Goal: Transaction & Acquisition: Purchase product/service

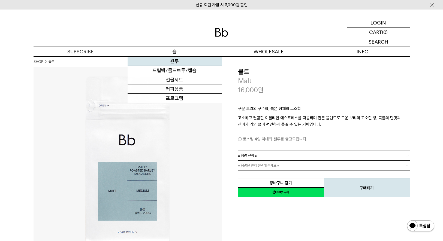
click at [178, 60] on link "원두" at bounding box center [175, 61] width 94 height 9
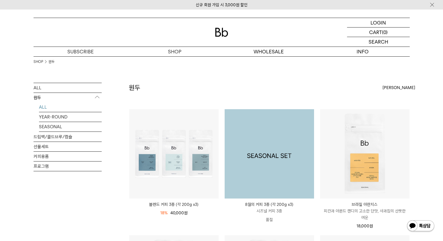
click at [277, 157] on img at bounding box center [269, 153] width 89 height 89
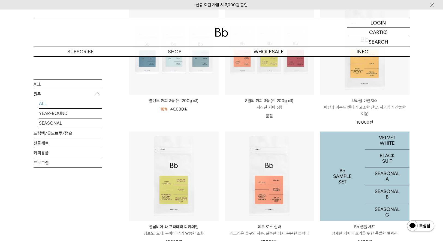
scroll to position [109, 0]
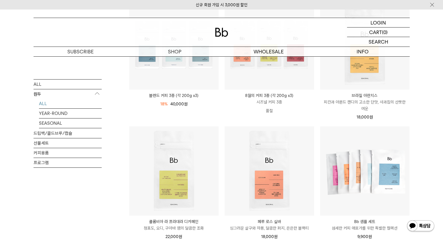
click at [431, 157] on div "SHOP 원두 ALL 원두 ALL YEAR-ROUND SEASONAL 드립백/콜드브루/캡슐 선물세트 커피용품 프로그램 원두 최신순" at bounding box center [221, 243] width 443 height 592
click at [429, 74] on div "SHOP 원두 ALL 원두 ALL YEAR-ROUND SEASONAL 드립백/콜드브루/캡슐 선물세트 커피용품 프로그램 원두 최신순" at bounding box center [221, 243] width 443 height 592
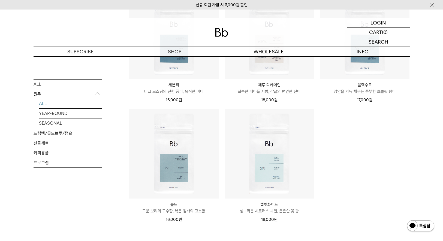
scroll to position [381, 0]
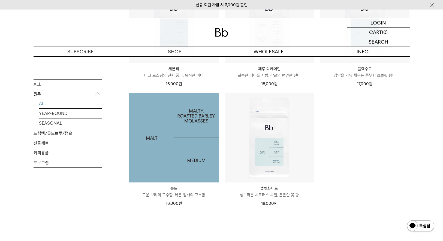
click at [180, 147] on img at bounding box center [173, 137] width 89 height 89
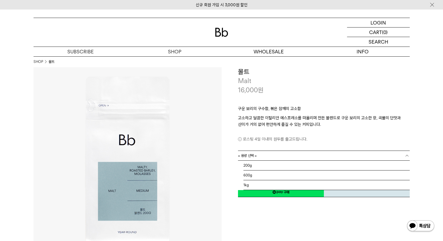
click at [322, 156] on link "= 용량 선택 =" at bounding box center [324, 156] width 172 height 10
click at [327, 174] on li "600g" at bounding box center [326, 176] width 166 height 10
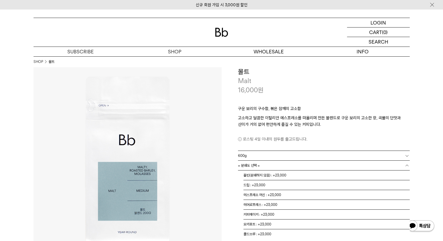
click at [279, 167] on link "= 분쇄도 선택 =" at bounding box center [324, 166] width 172 height 10
click at [299, 173] on li "홀빈(분쇄하지 않음) : +23,000" at bounding box center [326, 176] width 166 height 10
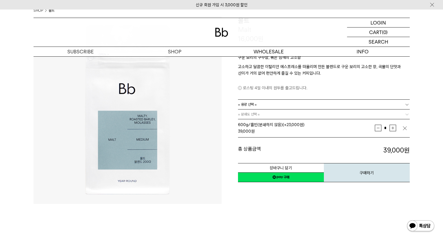
scroll to position [54, 0]
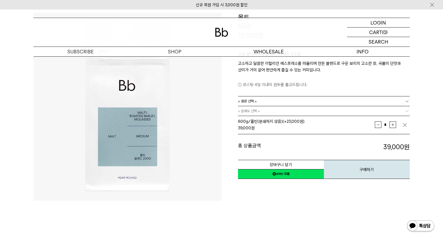
click at [298, 176] on link "네이버페이 구매하기" at bounding box center [281, 174] width 86 height 10
